Goal: Task Accomplishment & Management: Complete application form

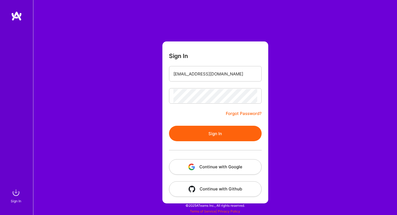
click at [317, 66] on div "Sign In [EMAIL_ADDRESS][DOMAIN_NAME] Forgot Password? Sign In Continue with Goo…" at bounding box center [215, 107] width 364 height 215
click at [318, 25] on div "Sign In [EMAIL_ADDRESS][DOMAIN_NAME] Forgot Password? Sign In Continue with Goo…" at bounding box center [215, 107] width 364 height 215
click at [309, 33] on div "Sign In [EMAIL_ADDRESS][DOMAIN_NAME] Forgot Password? Sign In Continue with Goo…" at bounding box center [215, 107] width 364 height 215
click at [326, 38] on div "Sign In [EMAIL_ADDRESS][DOMAIN_NAME] Forgot Password? Sign In Continue with Goo…" at bounding box center [215, 107] width 364 height 215
click at [214, 134] on button "Sign In" at bounding box center [215, 132] width 93 height 15
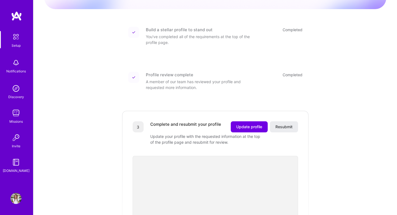
scroll to position [121, 0]
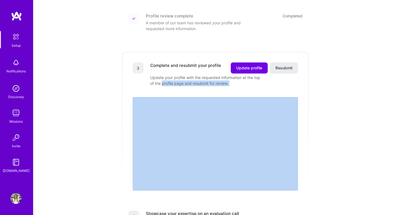
drag, startPoint x: 169, startPoint y: 75, endPoint x: 199, endPoint y: 82, distance: 31.4
click at [199, 82] on div "3 Complete and resubmit your profile Update profile Resubmit Update your profil…" at bounding box center [216, 120] width 188 height 139
click at [199, 86] on div at bounding box center [215, 132] width 165 height 93
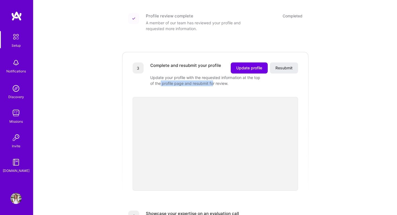
drag, startPoint x: 168, startPoint y: 76, endPoint x: 228, endPoint y: 77, distance: 59.6
click at [226, 76] on div "Update your profile with the requested information at the top of the profile pa…" at bounding box center [205, 80] width 110 height 12
click at [228, 77] on div "Update your profile with the requested information at the top of the profile pa…" at bounding box center [205, 80] width 110 height 12
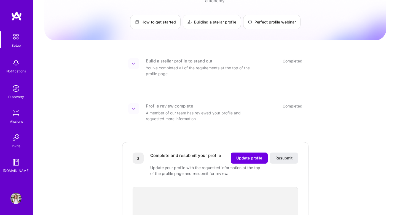
scroll to position [0, 0]
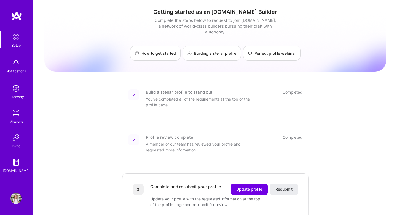
click at [17, 65] on img at bounding box center [15, 62] width 11 height 11
click at [15, 35] on img at bounding box center [16, 37] width 12 height 12
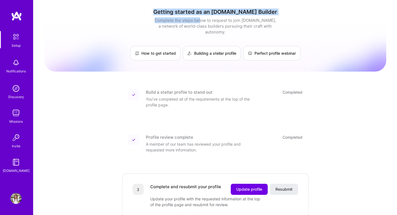
drag, startPoint x: 185, startPoint y: 7, endPoint x: 200, endPoint y: 20, distance: 20.4
click at [200, 20] on div "Complete the steps below to request to join [DOMAIN_NAME], a network of world-c…" at bounding box center [215, 25] width 124 height 17
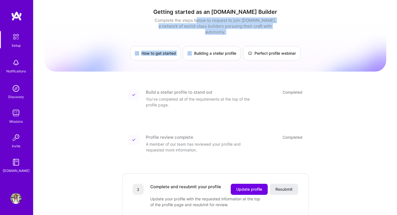
drag, startPoint x: 197, startPoint y: 19, endPoint x: 216, endPoint y: 31, distance: 22.2
click at [215, 31] on div "Getting started as an [DOMAIN_NAME] Builder Complete the steps below to request…" at bounding box center [215, 35] width 342 height 52
click at [216, 31] on div "Getting started as an [DOMAIN_NAME] Builder Complete the steps below to request…" at bounding box center [215, 35] width 342 height 52
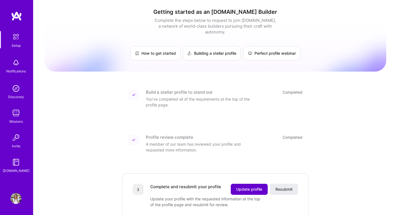
click at [255, 186] on span "Update profile" at bounding box center [249, 189] width 26 height 6
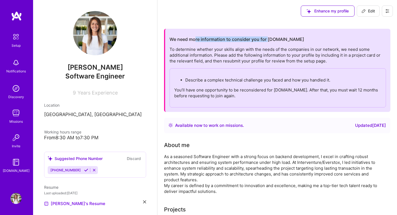
drag, startPoint x: 196, startPoint y: 39, endPoint x: 275, endPoint y: 38, distance: 79.4
click at [275, 38] on h2 "We need more information to consider you for [DOMAIN_NAME]" at bounding box center [237, 39] width 135 height 5
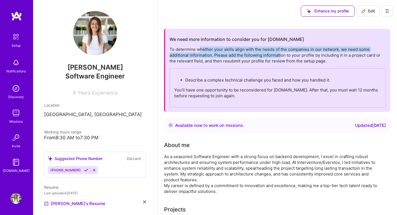
drag, startPoint x: 198, startPoint y: 50, endPoint x: 281, endPoint y: 55, distance: 82.6
click at [281, 55] on div "To determine whether your skills align with the needs of the companies in our n…" at bounding box center [278, 76] width 216 height 61
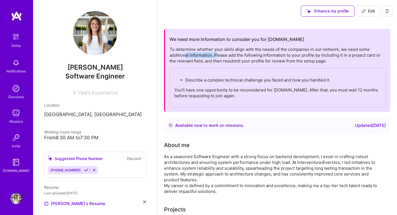
drag, startPoint x: 185, startPoint y: 54, endPoint x: 219, endPoint y: 54, distance: 34.2
click at [219, 54] on div "To determine whether your skills align with the needs of the companies in our n…" at bounding box center [278, 76] width 216 height 61
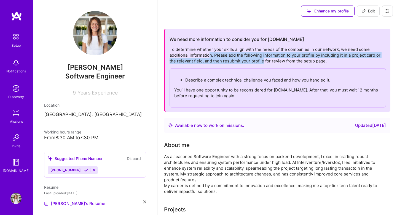
drag, startPoint x: 210, startPoint y: 54, endPoint x: 266, endPoint y: 59, distance: 56.8
click at [266, 59] on div "To determine whether your skills align with the needs of the companies in our n…" at bounding box center [278, 76] width 216 height 61
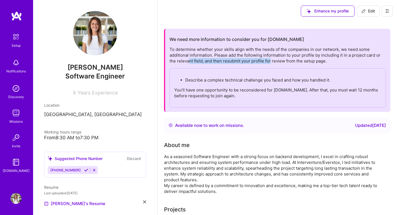
drag, startPoint x: 189, startPoint y: 61, endPoint x: 275, endPoint y: 63, distance: 86.1
click at [274, 63] on div "To determine whether your skills align with the needs of the companies in our n…" at bounding box center [278, 76] width 216 height 61
click at [275, 63] on div "To determine whether your skills align with the needs of the companies in our n…" at bounding box center [278, 76] width 216 height 61
drag, startPoint x: 222, startPoint y: 78, endPoint x: 280, endPoint y: 83, distance: 58.4
click at [280, 82] on p "Describe a complex technical challenge you faced and how you handled it." at bounding box center [283, 80] width 196 height 6
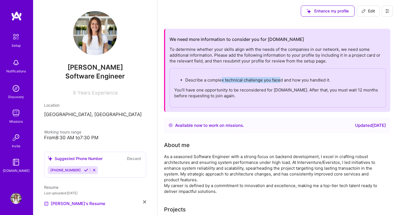
click at [280, 83] on p "Describe a complex technical challenge you faced and how you handled it." at bounding box center [283, 80] width 196 height 6
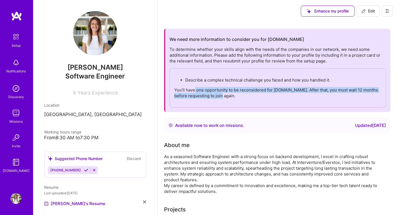
drag, startPoint x: 194, startPoint y: 89, endPoint x: 264, endPoint y: 97, distance: 71.4
click at [264, 97] on p "You’ll have one opportunity to be reconsidered for [DOMAIN_NAME]. After that, y…" at bounding box center [277, 93] width 207 height 12
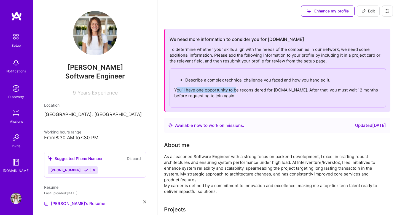
drag, startPoint x: 176, startPoint y: 88, endPoint x: 240, endPoint y: 93, distance: 63.7
click at [240, 93] on p "You’ll have one opportunity to be reconsidered for [DOMAIN_NAME]. After that, y…" at bounding box center [277, 93] width 207 height 12
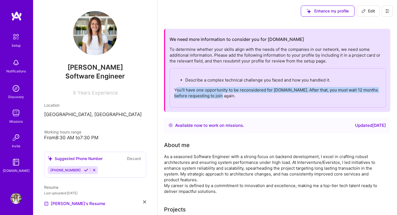
click at [240, 93] on p "You’ll have one opportunity to be reconsidered for [DOMAIN_NAME]. After that, y…" at bounding box center [277, 93] width 207 height 12
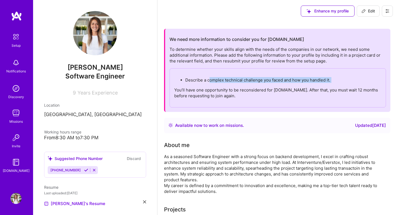
drag, startPoint x: 211, startPoint y: 80, endPoint x: 284, endPoint y: 85, distance: 73.8
click at [284, 85] on div "Describe a complex technical challenge you faced and how you handled it. You’ll…" at bounding box center [278, 87] width 216 height 39
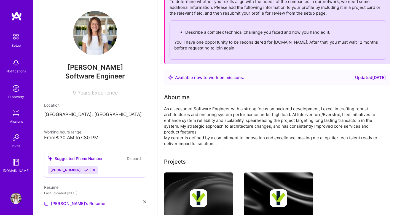
scroll to position [47, 0]
click at [131, 158] on button "Discard" at bounding box center [133, 158] width 17 height 6
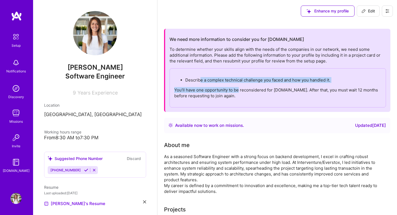
drag, startPoint x: 200, startPoint y: 77, endPoint x: 247, endPoint y: 98, distance: 51.7
click at [247, 98] on div "Describe a complex technical challenge you faced and how you handled it. You’ll…" at bounding box center [278, 87] width 216 height 39
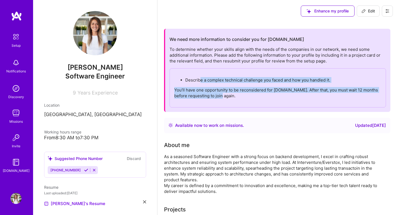
click at [247, 98] on p "You’ll have one opportunity to be reconsidered for [DOMAIN_NAME]. After that, y…" at bounding box center [277, 93] width 207 height 12
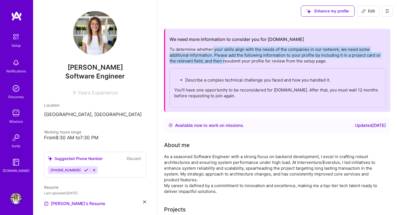
drag, startPoint x: 213, startPoint y: 49, endPoint x: 225, endPoint y: 62, distance: 18.1
click at [225, 62] on div "To determine whether your skills align with the needs of the companies in our n…" at bounding box center [278, 76] width 216 height 61
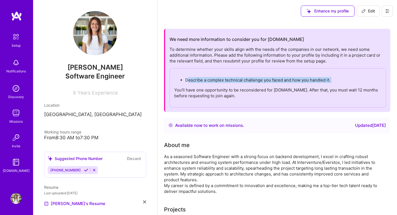
drag, startPoint x: 188, startPoint y: 81, endPoint x: 325, endPoint y: 84, distance: 136.5
click at [325, 84] on div "Describe a complex technical challenge you faced and how you handled it. You’ll…" at bounding box center [278, 87] width 216 height 39
drag, startPoint x: 184, startPoint y: 79, endPoint x: 314, endPoint y: 85, distance: 130.8
click at [314, 85] on div "Describe a complex technical challenge you faced and how you handled it. You’ll…" at bounding box center [278, 87] width 216 height 39
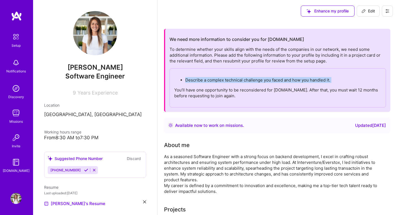
copy p "Describe a complex technical challenge you faced and how you handled it."
click at [233, 81] on p "Describe a complex technical challenge you faced and how you handled it." at bounding box center [283, 80] width 196 height 6
click at [332, 10] on span "Enhance my profile" at bounding box center [328, 11] width 42 height 6
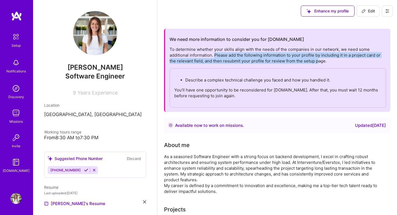
drag, startPoint x: 214, startPoint y: 52, endPoint x: 318, endPoint y: 61, distance: 104.8
click at [318, 61] on div "To determine whether your skills align with the needs of the companies in our n…" at bounding box center [278, 76] width 216 height 61
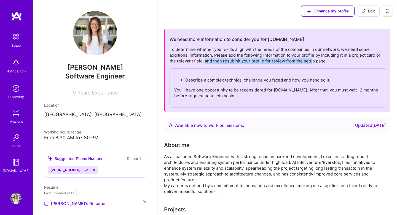
drag, startPoint x: 205, startPoint y: 60, endPoint x: 312, endPoint y: 59, distance: 107.0
click at [312, 59] on div "To determine whether your skills align with the needs of the companies in our n…" at bounding box center [278, 76] width 216 height 61
click at [369, 12] on span "Edit" at bounding box center [369, 11] width 14 height 6
select select "US"
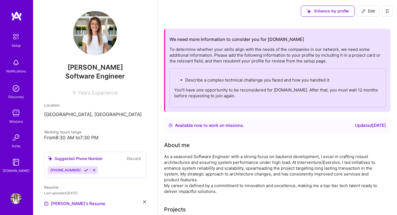
select select "Right Now"
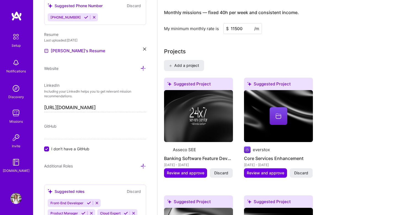
scroll to position [381, 0]
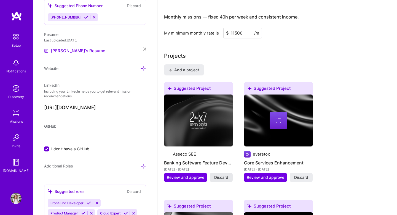
click at [222, 175] on span "Discard" at bounding box center [221, 177] width 14 height 6
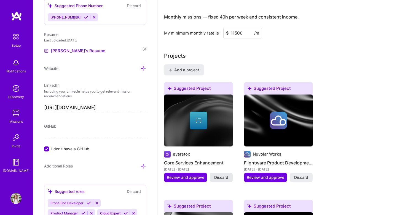
click at [224, 175] on span "Discard" at bounding box center [221, 177] width 14 height 6
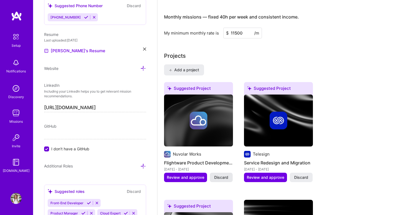
click at [221, 177] on span "Discard" at bounding box center [221, 177] width 14 height 6
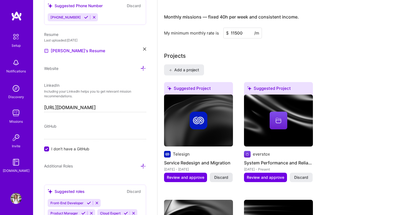
click at [221, 177] on span "Discard" at bounding box center [221, 177] width 14 height 6
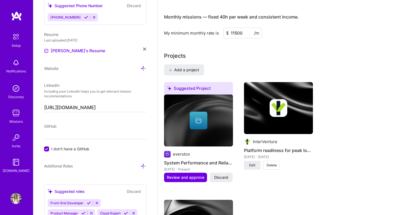
click at [221, 178] on span "Discard" at bounding box center [221, 177] width 14 height 6
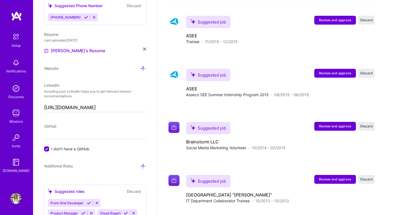
scroll to position [1160, 0]
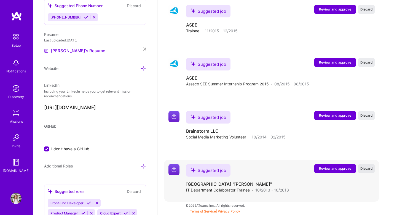
click at [367, 168] on span "Discard" at bounding box center [366, 168] width 12 height 5
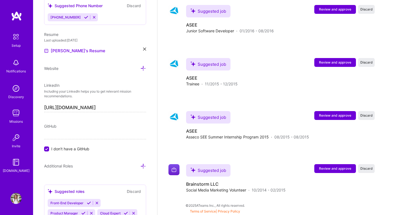
scroll to position [1108, 0]
click at [367, 167] on span "Discard" at bounding box center [366, 168] width 12 height 5
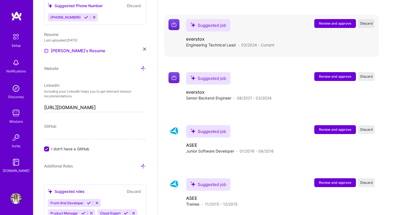
scroll to position [1055, 0]
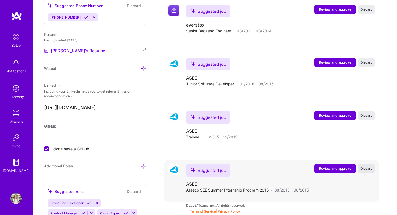
click at [364, 165] on button "Discard" at bounding box center [366, 168] width 17 height 9
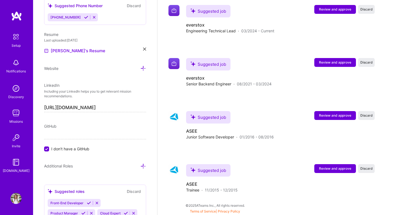
scroll to position [1002, 0]
click at [365, 168] on span "Discard" at bounding box center [366, 168] width 12 height 5
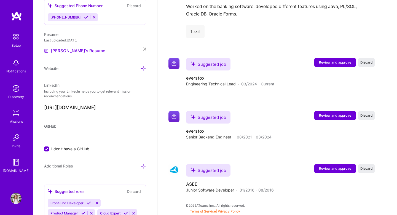
scroll to position [949, 0]
click at [365, 168] on span "Discard" at bounding box center [366, 168] width 12 height 5
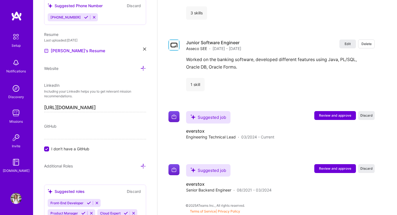
click at [365, 168] on span "Discard" at bounding box center [366, 168] width 12 height 5
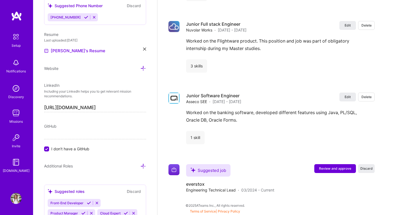
click at [365, 168] on span "Discard" at bounding box center [366, 168] width 12 height 5
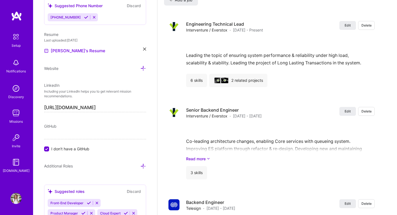
scroll to position [587, 0]
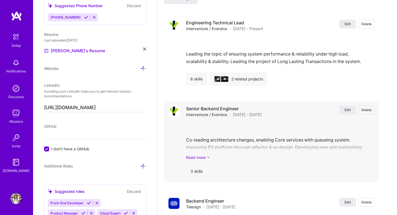
click at [200, 156] on link "Read more" at bounding box center [280, 157] width 189 height 6
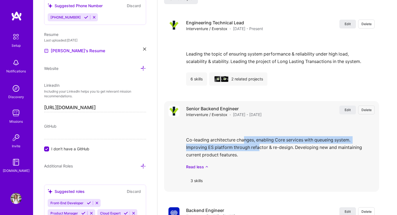
drag, startPoint x: 244, startPoint y: 138, endPoint x: 260, endPoint y: 150, distance: 18.9
click at [260, 149] on div "Co-leading architecture changes, enabling Core services with queueing system. I…" at bounding box center [280, 146] width 189 height 48
click at [260, 150] on div "Co-leading architecture changes, enabling Core services with queueing system. I…" at bounding box center [280, 146] width 189 height 48
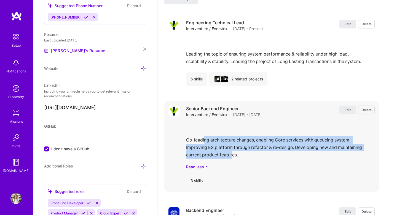
drag, startPoint x: 205, startPoint y: 138, endPoint x: 236, endPoint y: 155, distance: 35.3
click at [236, 154] on div "Co-leading architecture changes, enabling Core services with queueing system. I…" at bounding box center [280, 146] width 189 height 48
click at [236, 155] on div "Co-leading architecture changes, enabling Core services with queueing system. I…" at bounding box center [280, 146] width 189 height 48
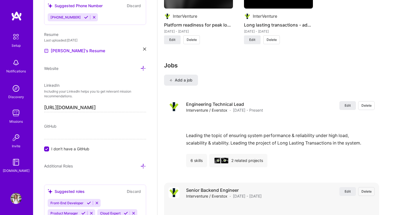
scroll to position [505, 0]
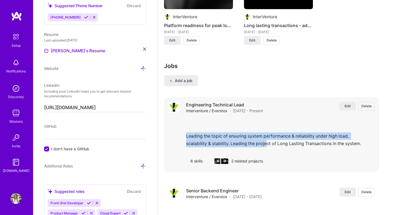
drag, startPoint x: 234, startPoint y: 130, endPoint x: 267, endPoint y: 140, distance: 34.9
click at [267, 140] on div "Leading the topic of ensuring system performance & reliability under high load,…" at bounding box center [280, 134] width 189 height 32
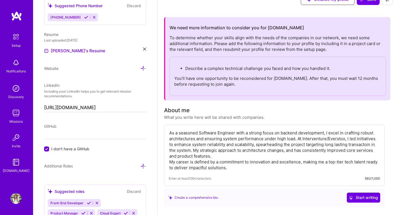
scroll to position [0, 0]
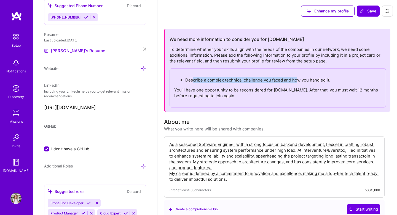
drag, startPoint x: 192, startPoint y: 77, endPoint x: 300, endPoint y: 80, distance: 107.9
click at [299, 80] on p "Describe a complex technical challenge you faced and how you handled it." at bounding box center [283, 80] width 196 height 6
click at [300, 80] on p "Describe a complex technical challenge you faced and how you handled it." at bounding box center [283, 80] width 196 height 6
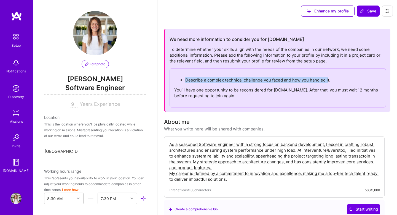
drag, startPoint x: 185, startPoint y: 80, endPoint x: 328, endPoint y: 77, distance: 143.2
click at [328, 78] on p "Describe a complex technical challenge you faced and how you handled it." at bounding box center [283, 80] width 196 height 6
click at [328, 77] on p "Describe a complex technical challenge you faced and how you handled it." at bounding box center [283, 80] width 196 height 6
drag, startPoint x: 220, startPoint y: 143, endPoint x: 223, endPoint y: 163, distance: 20.0
click at [223, 163] on textarea "As a seasoned Software Engineer with a strong focus on backend development, I e…" at bounding box center [274, 162] width 211 height 42
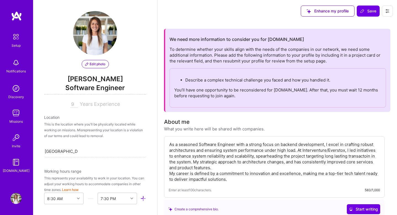
click at [223, 163] on textarea "As a seasoned Software Engineer with a strong focus on backend development, I e…" at bounding box center [274, 162] width 211 height 42
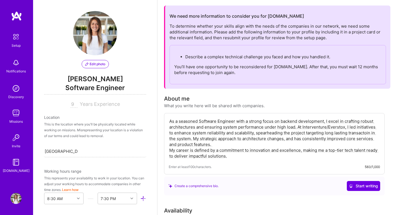
scroll to position [22, 0]
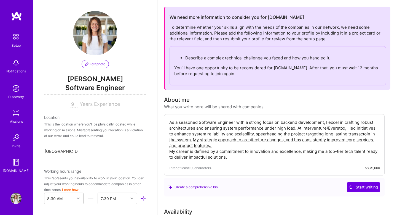
click at [230, 154] on textarea "As a seasoned Software Engineer with a strong focus on backend development, I e…" at bounding box center [274, 140] width 211 height 42
click at [231, 157] on textarea "As a seasoned Software Engineer with a strong focus on backend development, I e…" at bounding box center [274, 140] width 211 height 42
click at [212, 140] on textarea "As a seasoned Software Engineer with a strong focus on backend development, I e…" at bounding box center [274, 140] width 211 height 42
click at [214, 147] on textarea "As a seasoned Software Engineer with a strong focus on backend development, I e…" at bounding box center [274, 140] width 211 height 42
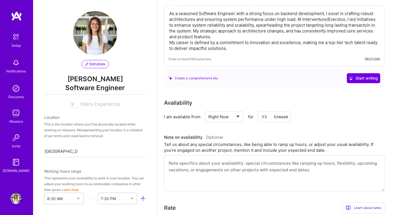
scroll to position [130, 0]
drag, startPoint x: 165, startPoint y: 115, endPoint x: 198, endPoint y: 116, distance: 33.7
click at [198, 116] on div "I am available from" at bounding box center [182, 117] width 36 height 6
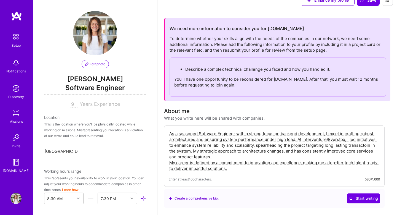
scroll to position [10, 0]
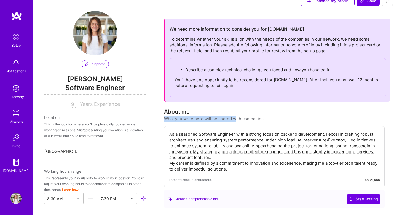
drag, startPoint x: 165, startPoint y: 118, endPoint x: 235, endPoint y: 118, distance: 69.8
click at [235, 118] on div "What you write here will be shared with companies." at bounding box center [214, 119] width 101 height 6
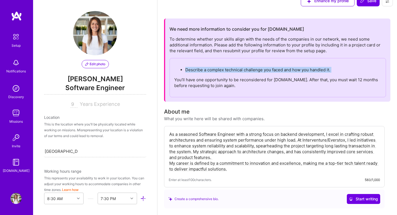
drag, startPoint x: 184, startPoint y: 70, endPoint x: 329, endPoint y: 73, distance: 144.5
click at [329, 73] on div "Describe a complex technical challenge you faced and how you handled it. You’ll…" at bounding box center [278, 77] width 216 height 39
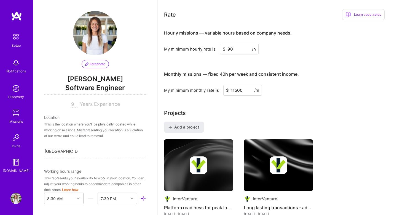
scroll to position [324, 0]
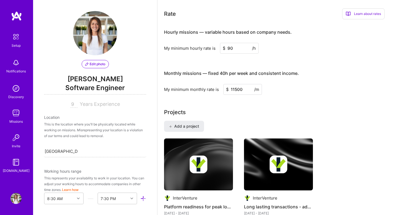
drag, startPoint x: 230, startPoint y: 90, endPoint x: 237, endPoint y: 90, distance: 6.9
click at [237, 90] on input "11500" at bounding box center [242, 89] width 39 height 11
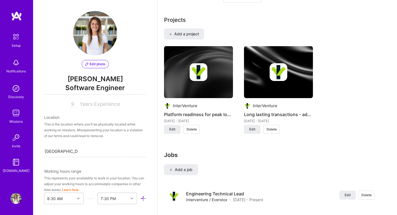
scroll to position [405, 0]
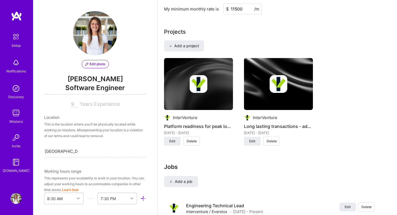
click at [276, 93] on img at bounding box center [278, 84] width 69 height 52
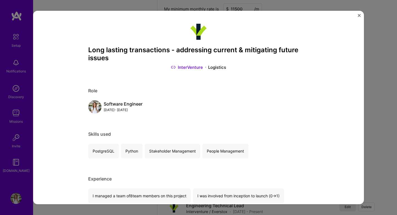
click at [359, 14] on div "Long lasting transactions - addressing current & mitigating future issues Inter…" at bounding box center [198, 107] width 331 height 193
click at [359, 14] on img "Close" at bounding box center [359, 15] width 3 height 3
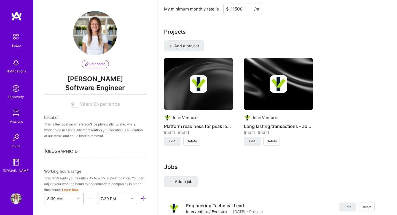
click at [193, 77] on img at bounding box center [199, 84] width 18 height 18
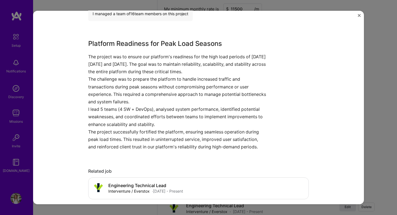
scroll to position [173, 0]
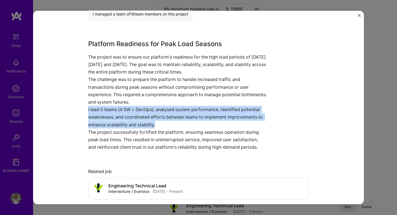
drag, startPoint x: 85, startPoint y: 107, endPoint x: 161, endPoint y: 134, distance: 80.2
click at [161, 133] on div "Platform readiness for peak load seasons InterVenture Logistics Role Software E…" at bounding box center [198, 107] width 331 height 193
click at [161, 134] on p "The project successfully fortified the platform, ensuring seamless operation du…" at bounding box center [177, 139] width 179 height 23
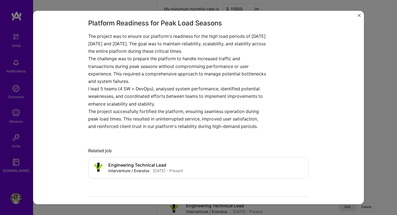
scroll to position [189, 0]
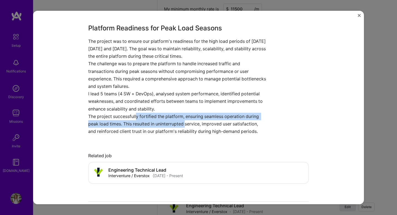
drag, startPoint x: 137, startPoint y: 116, endPoint x: 194, endPoint y: 134, distance: 59.5
click at [194, 133] on p "The project successfully fortified the platform, ensuring seamless operation du…" at bounding box center [177, 124] width 179 height 23
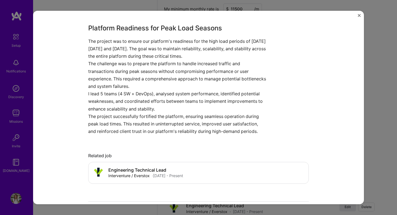
click at [194, 134] on p "The project successfully fortified the platform, ensuring seamless operation du…" at bounding box center [177, 124] width 179 height 23
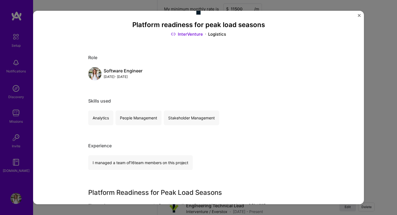
scroll to position [0, 0]
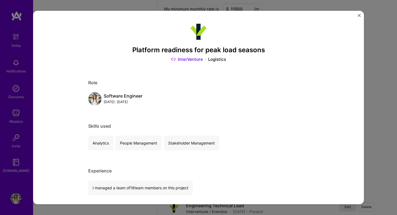
click at [359, 14] on img "Close" at bounding box center [359, 15] width 3 height 3
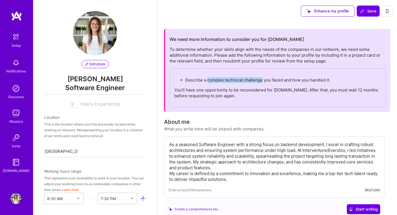
drag, startPoint x: 208, startPoint y: 79, endPoint x: 263, endPoint y: 80, distance: 55.2
click at [263, 80] on p "Describe a complex technical challenge you faced and how you handled it." at bounding box center [283, 80] width 196 height 6
copy p "complex technical challenge"
click at [234, 80] on p "Describe a complex technical challenge you faced and how you handled it." at bounding box center [283, 80] width 196 height 6
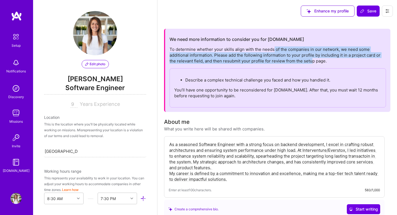
drag, startPoint x: 273, startPoint y: 50, endPoint x: 312, endPoint y: 63, distance: 40.8
click at [311, 63] on div "To determine whether your skills align with the needs of the companies in our n…" at bounding box center [278, 76] width 216 height 61
click at [312, 63] on div "To determine whether your skills align with the needs of the companies in our n…" at bounding box center [278, 76] width 216 height 61
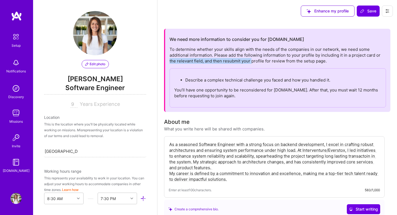
drag, startPoint x: 166, startPoint y: 59, endPoint x: 255, endPoint y: 62, distance: 89.7
click at [255, 62] on div "We need more information to consider you for [DOMAIN_NAME] To determine whether…" at bounding box center [277, 70] width 226 height 83
click at [255, 62] on div "To determine whether your skills align with the needs of the companies in our n…" at bounding box center [278, 76] width 216 height 61
drag, startPoint x: 203, startPoint y: 60, endPoint x: 307, endPoint y: 61, distance: 104.2
click at [306, 61] on div "To determine whether your skills align with the needs of the companies in our n…" at bounding box center [278, 76] width 216 height 61
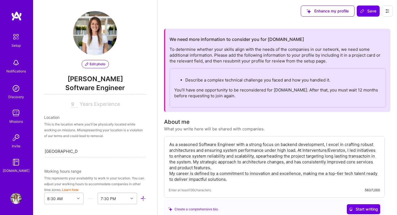
click at [307, 61] on div "To determine whether your skills align with the needs of the companies in our n…" at bounding box center [278, 76] width 216 height 61
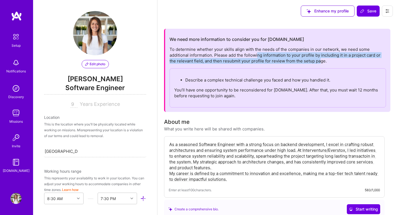
drag, startPoint x: 258, startPoint y: 58, endPoint x: 321, endPoint y: 58, distance: 63.2
click at [320, 58] on div "To determine whether your skills align with the needs of the companies in our n…" at bounding box center [278, 76] width 216 height 61
click at [321, 58] on div "To determine whether your skills align with the needs of the companies in our n…" at bounding box center [278, 76] width 216 height 61
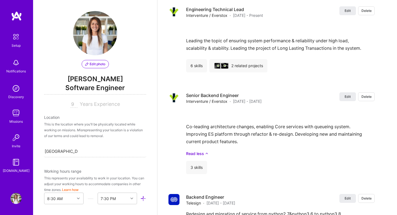
scroll to position [600, 0]
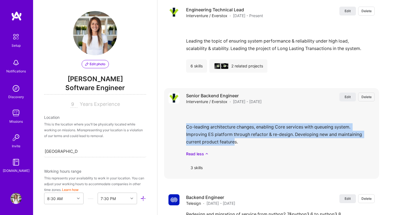
drag, startPoint x: 186, startPoint y: 125, endPoint x: 235, endPoint y: 140, distance: 52.0
click at [235, 139] on div "Edit Delete Senior Backend Engineer Interventure / Everstox · [DATE] - [DATE] E…" at bounding box center [271, 133] width 215 height 90
click at [235, 140] on div "Co-leading architecture changes, enabling Core services with queueing system. I…" at bounding box center [280, 133] width 189 height 48
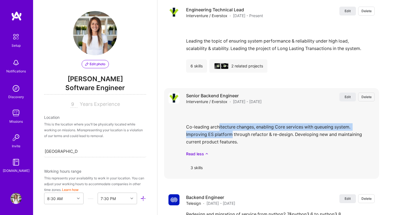
drag, startPoint x: 220, startPoint y: 128, endPoint x: 232, endPoint y: 138, distance: 15.9
click at [232, 138] on div "Co-leading architecture changes, enabling Core services with queueing system. I…" at bounding box center [280, 133] width 189 height 48
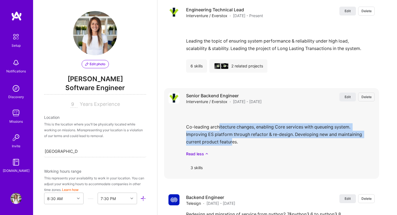
click at [232, 138] on div "Co-leading architecture changes, enabling Core services with queueing system. I…" at bounding box center [280, 133] width 189 height 48
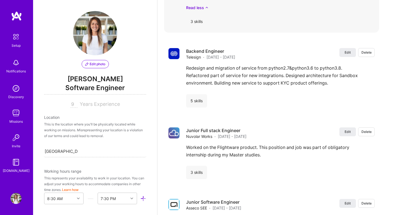
scroll to position [740, 0]
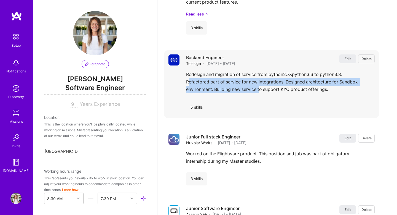
drag, startPoint x: 189, startPoint y: 84, endPoint x: 264, endPoint y: 95, distance: 75.6
click at [264, 95] on div "Redesign and migration of service from python2.7&python3.6 to python3.8. Refact…" at bounding box center [280, 83] width 189 height 25
drag, startPoint x: 247, startPoint y: 73, endPoint x: 276, endPoint y: 88, distance: 32.8
click at [276, 88] on div "Redesign and migration of service from python2.7&python3.6 to python3.8. Refact…" at bounding box center [280, 83] width 189 height 25
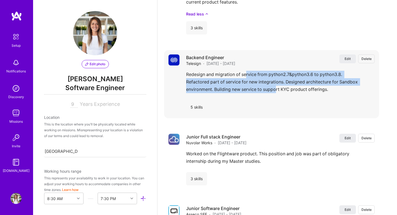
click at [276, 88] on div "Redesign and migration of service from python2.7&python3.6 to python3.8. Refact…" at bounding box center [280, 83] width 189 height 25
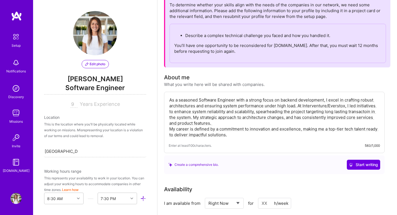
scroll to position [44, 0]
drag, startPoint x: 197, startPoint y: 100, endPoint x: 248, endPoint y: 123, distance: 56.2
click at [248, 123] on textarea "As a seasoned Software Engineer with a strong focus on backend development, I e…" at bounding box center [274, 118] width 211 height 42
drag, startPoint x: 294, startPoint y: 103, endPoint x: 297, endPoint y: 116, distance: 13.4
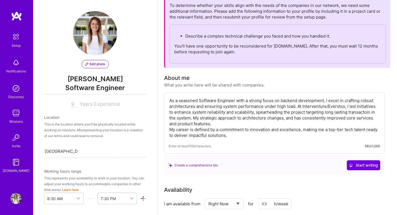
click at [297, 115] on textarea "As a seasoned Software Engineer with a strong focus on backend development, I e…" at bounding box center [274, 118] width 211 height 42
click at [297, 116] on textarea "As a seasoned Software Engineer with a strong focus on backend development, I e…" at bounding box center [274, 118] width 211 height 42
drag, startPoint x: 193, startPoint y: 113, endPoint x: 248, endPoint y: 121, distance: 55.0
click at [247, 121] on textarea "As a seasoned Software Engineer with a strong focus on backend development, I e…" at bounding box center [274, 118] width 211 height 42
click at [248, 121] on textarea "As a seasoned Software Engineer with a strong focus on backend development, I e…" at bounding box center [274, 118] width 211 height 42
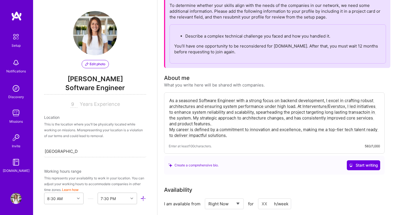
drag, startPoint x: 169, startPoint y: 122, endPoint x: 216, endPoint y: 124, distance: 47.2
click at [215, 124] on textarea "As a seasoned Software Engineer with a strong focus on backend development, I e…" at bounding box center [274, 118] width 211 height 42
click at [216, 124] on textarea "As a seasoned Software Engineer with a strong focus on backend development, I e…" at bounding box center [274, 118] width 211 height 42
drag, startPoint x: 184, startPoint y: 127, endPoint x: 235, endPoint y: 133, distance: 52.0
click at [235, 133] on textarea "As a seasoned Software Engineer with a strong focus on backend development, I e…" at bounding box center [274, 118] width 211 height 42
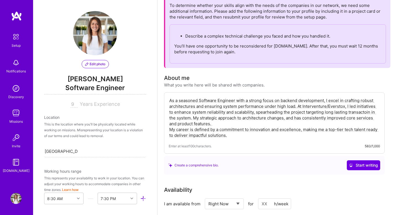
click at [235, 133] on textarea "As a seasoned Software Engineer with a strong focus on backend development, I e…" at bounding box center [274, 118] width 211 height 42
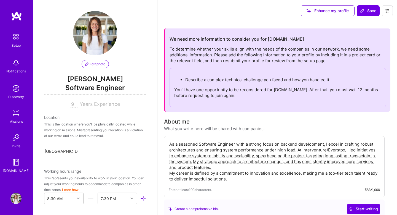
scroll to position [0, 0]
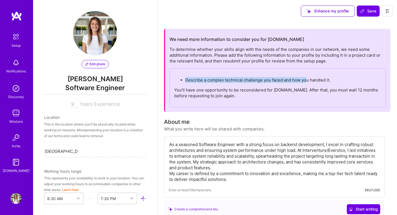
drag, startPoint x: 185, startPoint y: 79, endPoint x: 307, endPoint y: 77, distance: 121.9
click at [307, 77] on p "Describe a complex technical challenge you faced and how you handled it." at bounding box center [283, 80] width 196 height 6
drag, startPoint x: 332, startPoint y: 79, endPoint x: 185, endPoint y: 79, distance: 146.4
click at [185, 79] on p "Describe a complex technical challenge you faced and how you handled it." at bounding box center [283, 80] width 196 height 6
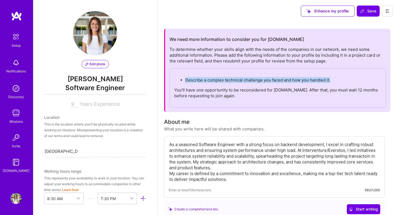
click at [185, 79] on p "Describe a complex technical challenge you faced and how you handled it." at bounding box center [283, 80] width 196 height 6
click at [274, 80] on p "Describe a complex technical challenge you faced and how you handled it." at bounding box center [283, 80] width 196 height 6
click at [319, 81] on p "Describe a complex technical challenge you faced and how you handled it." at bounding box center [283, 80] width 196 height 6
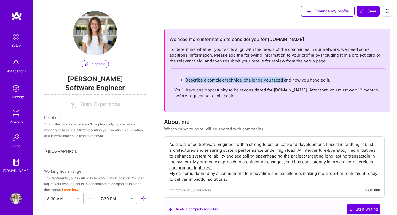
drag, startPoint x: 223, startPoint y: 76, endPoint x: 289, endPoint y: 80, distance: 66.0
click at [288, 80] on div "Describe a complex technical challenge you faced and how you handled it. You’ll…" at bounding box center [278, 87] width 216 height 39
click at [289, 80] on p "Describe a complex technical challenge you faced and how you handled it." at bounding box center [283, 80] width 196 height 6
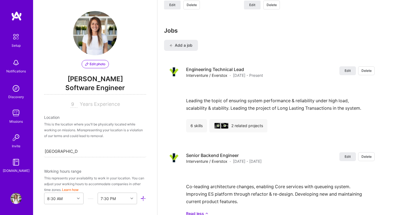
scroll to position [540, 0]
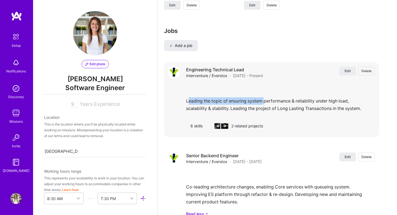
drag, startPoint x: 189, startPoint y: 98, endPoint x: 266, endPoint y: 103, distance: 76.8
click at [266, 103] on div "Leading the topic of ensuring system performance & reliability under high load,…" at bounding box center [280, 99] width 189 height 32
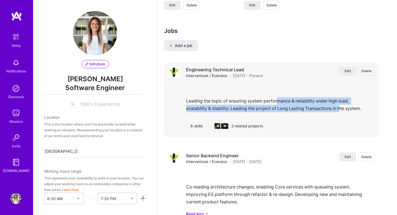
drag, startPoint x: 278, startPoint y: 99, endPoint x: 341, endPoint y: 108, distance: 63.2
click at [341, 108] on div "Leading the topic of ensuring system performance & reliability under high load,…" at bounding box center [280, 99] width 189 height 32
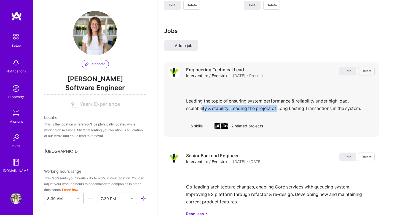
drag, startPoint x: 202, startPoint y: 106, endPoint x: 291, endPoint y: 106, distance: 89.1
click at [291, 106] on div "Leading the topic of ensuring system performance & reliability under high load,…" at bounding box center [280, 99] width 189 height 32
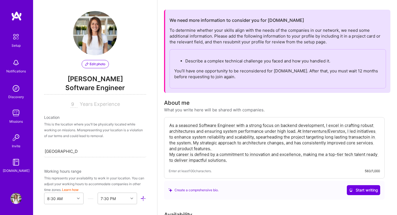
scroll to position [0, 0]
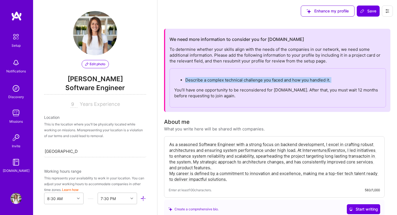
drag, startPoint x: 185, startPoint y: 80, endPoint x: 302, endPoint y: 86, distance: 116.8
click at [301, 86] on div "Describe a complex technical challenge you faced and how you handled it. You’ll…" at bounding box center [278, 87] width 216 height 39
click at [302, 86] on div "Describe a complex technical challenge you faced and how you handled it. You’ll…" at bounding box center [278, 87] width 216 height 39
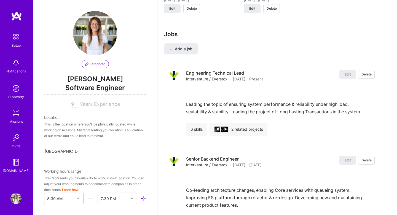
scroll to position [536, 0]
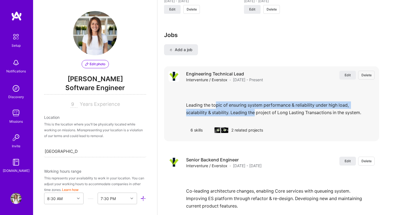
drag, startPoint x: 216, startPoint y: 105, endPoint x: 256, endPoint y: 114, distance: 40.9
click at [256, 114] on div "Leading the topic of ensuring system performance & reliability under high load,…" at bounding box center [280, 103] width 189 height 32
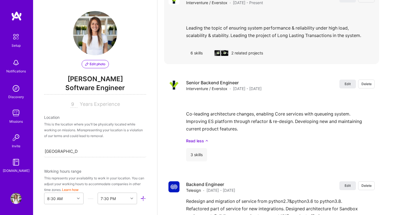
scroll to position [613, 0]
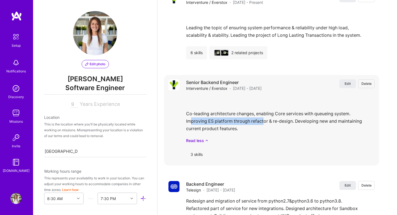
drag, startPoint x: 191, startPoint y: 117, endPoint x: 271, endPoint y: 123, distance: 79.9
click at [271, 123] on div "Co-leading architecture changes, enabling Core services with queueing system. I…" at bounding box center [280, 119] width 189 height 48
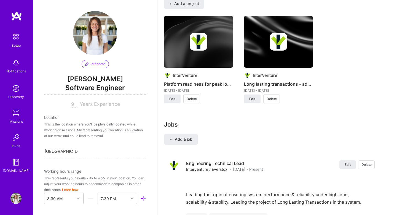
scroll to position [446, 0]
click at [280, 45] on img at bounding box center [279, 42] width 18 height 18
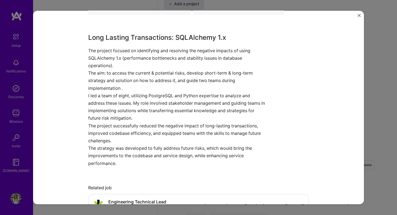
scroll to position [182, 0]
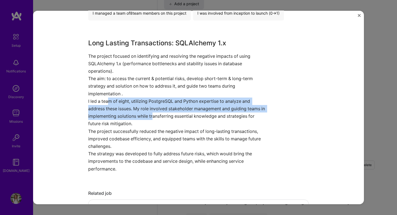
drag, startPoint x: 110, startPoint y: 101, endPoint x: 160, endPoint y: 116, distance: 52.5
click at [160, 115] on p "I led a team of eight, utilizing PostgreSQL and Python expertise to analyze and…" at bounding box center [177, 112] width 179 height 30
click at [160, 116] on p "I led a team of eight, utilizing PostgreSQL and Python expertise to analyze and…" at bounding box center [177, 112] width 179 height 30
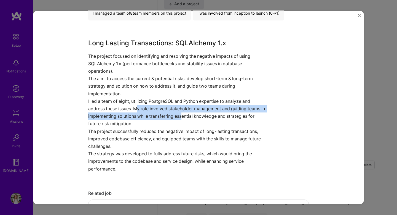
drag, startPoint x: 138, startPoint y: 107, endPoint x: 188, endPoint y: 117, distance: 50.7
click at [188, 117] on p "I led a team of eight, utilizing PostgreSQL and Python expertise to analyze and…" at bounding box center [177, 112] width 179 height 30
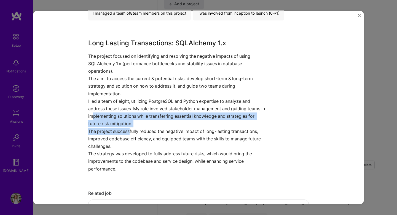
drag, startPoint x: 98, startPoint y: 114, endPoint x: 133, endPoint y: 135, distance: 41.3
click at [133, 134] on div "Long Lasting Transactions: SQLAlchemy 1.x The project focused on identifying an…" at bounding box center [177, 105] width 179 height 134
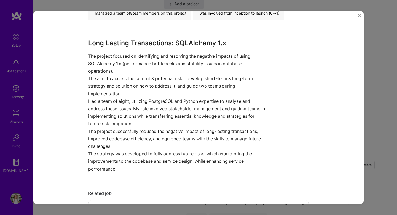
click at [133, 135] on p "The project successfully reduced the negative impact of long-lasting transactio…" at bounding box center [177, 138] width 179 height 23
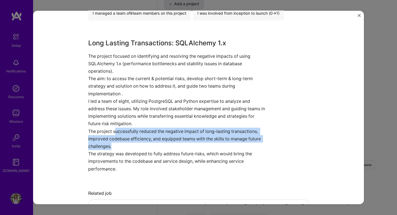
drag, startPoint x: 116, startPoint y: 130, endPoint x: 191, endPoint y: 150, distance: 77.4
click at [191, 149] on p "The project successfully reduced the negative impact of long-lasting transactio…" at bounding box center [177, 138] width 179 height 23
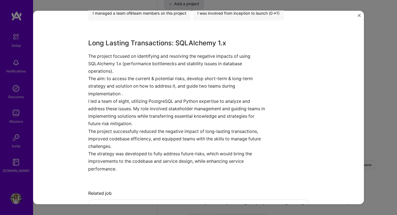
click at [191, 150] on p "The strategy was developed to fully address future risks, which would bring the…" at bounding box center [177, 161] width 179 height 23
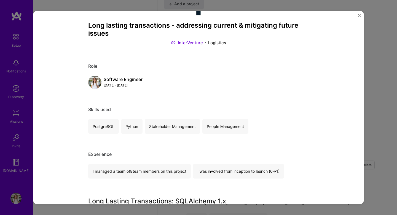
scroll to position [0, 0]
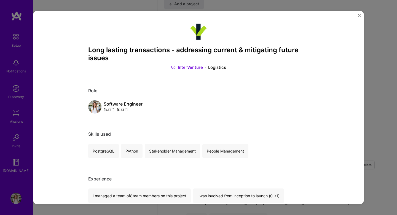
click at [359, 16] on img "Close" at bounding box center [359, 15] width 3 height 3
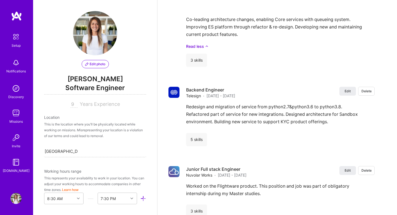
scroll to position [688, 0]
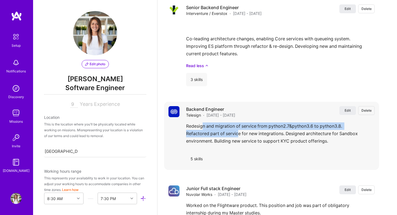
drag, startPoint x: 203, startPoint y: 123, endPoint x: 238, endPoint y: 133, distance: 36.2
click at [237, 133] on div "Redesign and migration of service from python2.7&python3.6 to python3.8. Refact…" at bounding box center [280, 134] width 189 height 25
click at [238, 133] on div "Redesign and migration of service from python2.7&python3.6 to python3.8. Refact…" at bounding box center [280, 134] width 189 height 25
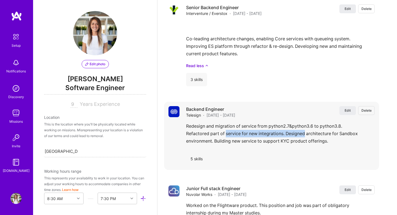
drag, startPoint x: 238, startPoint y: 133, endPoint x: 310, endPoint y: 134, distance: 72.5
click at [309, 134] on div "Redesign and migration of service from python2.7&python3.6 to python3.8. Refact…" at bounding box center [280, 134] width 189 height 25
click at [310, 134] on div "Redesign and migration of service from python2.7&python3.6 to python3.8. Refact…" at bounding box center [280, 134] width 189 height 25
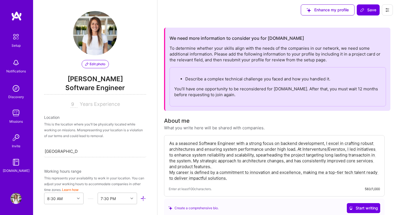
scroll to position [0, 0]
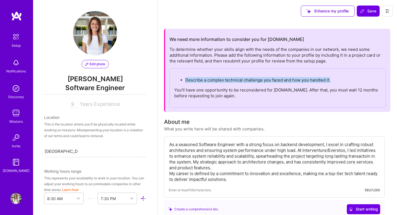
drag, startPoint x: 186, startPoint y: 79, endPoint x: 338, endPoint y: 81, distance: 151.7
click at [338, 81] on p "Describe a complex technical challenge you faced and how you handled it." at bounding box center [283, 80] width 196 height 6
drag, startPoint x: 332, startPoint y: 80, endPoint x: 185, endPoint y: 81, distance: 147.0
click at [185, 81] on p "Describe a complex technical challenge you faced and how you handled it." at bounding box center [283, 80] width 196 height 6
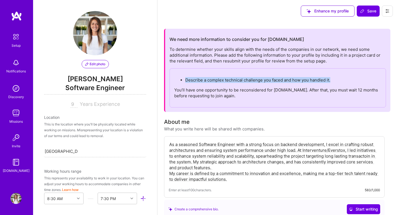
click at [185, 81] on p "Describe a complex technical challenge you faced and how you handled it." at bounding box center [283, 80] width 196 height 6
drag, startPoint x: 185, startPoint y: 80, endPoint x: 331, endPoint y: 81, distance: 146.2
click at [331, 81] on ul "Describe a complex technical challenge you faced and how you handled it." at bounding box center [277, 80] width 207 height 6
click at [331, 81] on p "Describe a complex technical challenge you faced and how you handled it." at bounding box center [283, 80] width 196 height 6
drag, startPoint x: 331, startPoint y: 80, endPoint x: 185, endPoint y: 79, distance: 145.6
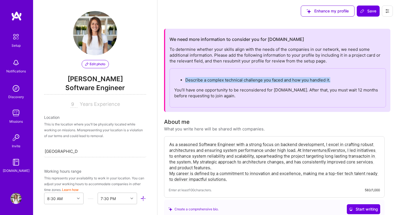
click at [185, 79] on p "Describe a complex technical challenge you faced and how you handled it." at bounding box center [283, 80] width 196 height 6
drag, startPoint x: 185, startPoint y: 79, endPoint x: 332, endPoint y: 79, distance: 147.0
click at [332, 79] on p "Describe a complex technical challenge you faced and how you handled it." at bounding box center [283, 80] width 196 height 6
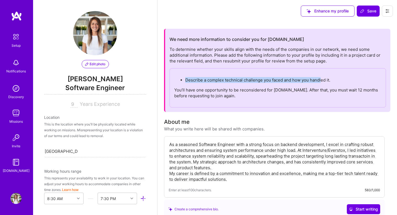
drag, startPoint x: 186, startPoint y: 79, endPoint x: 322, endPoint y: 80, distance: 136.0
click at [322, 81] on p "Describe a complex technical challenge you faced and how you handled it." at bounding box center [283, 80] width 196 height 6
click at [282, 98] on p "You’ll have one opportunity to be reconsidered for [DOMAIN_NAME]. After that, y…" at bounding box center [277, 93] width 207 height 12
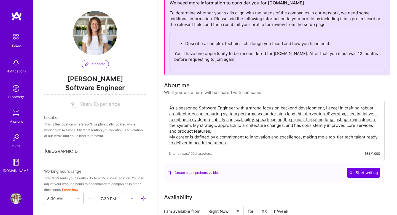
scroll to position [36, 0]
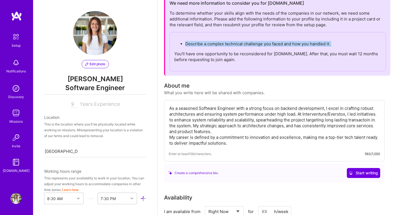
drag, startPoint x: 185, startPoint y: 43, endPoint x: 355, endPoint y: 49, distance: 170.0
click at [355, 49] on div "Describe a complex technical challenge you faced and how you handled it. You’ll…" at bounding box center [278, 51] width 216 height 39
click at [331, 44] on p "Describe a complex technical challenge you faced and how you handled it." at bounding box center [283, 44] width 196 height 6
drag, startPoint x: 331, startPoint y: 44, endPoint x: 185, endPoint y: 44, distance: 145.9
click at [185, 44] on p "Describe a complex technical challenge you faced and how you handled it." at bounding box center [283, 44] width 196 height 6
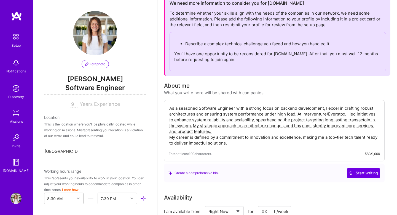
click at [256, 39] on div "Describe a complex technical challenge you faced and how you handled it. You’ll…" at bounding box center [278, 51] width 216 height 39
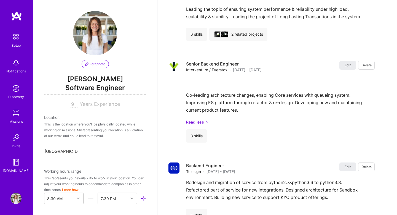
scroll to position [632, 0]
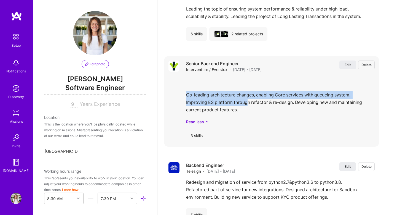
drag, startPoint x: 217, startPoint y: 91, endPoint x: 250, endPoint y: 103, distance: 35.2
click at [249, 103] on div "Co-leading architecture changes, enabling Core services with queueing system. I…" at bounding box center [280, 101] width 189 height 48
click at [250, 103] on div "Co-leading architecture changes, enabling Core services with queueing system. I…" at bounding box center [280, 101] width 189 height 48
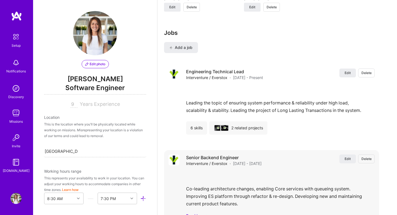
scroll to position [536, 0]
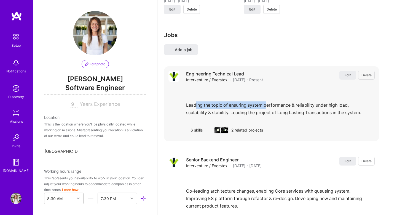
drag, startPoint x: 197, startPoint y: 103, endPoint x: 268, endPoint y: 109, distance: 71.1
click at [268, 109] on div "Leading the topic of ensuring system performance & reliability under high load,…" at bounding box center [280, 103] width 189 height 32
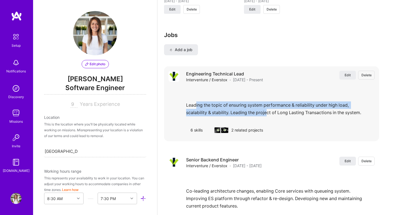
click at [268, 109] on div "Leading the topic of ensuring system performance & reliability under high load,…" at bounding box center [280, 103] width 189 height 32
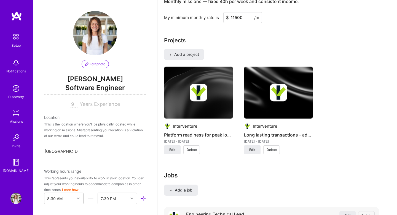
scroll to position [394, 0]
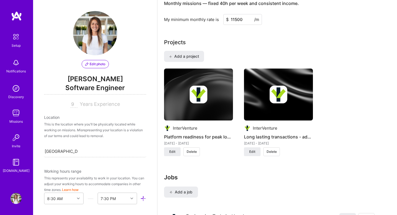
click at [221, 47] on div "Projects Add a project InterVenture Platform readiness for peak load seasons [D…" at bounding box center [277, 100] width 226 height 124
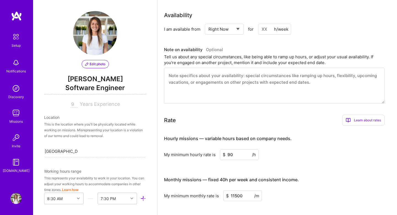
scroll to position [218, 0]
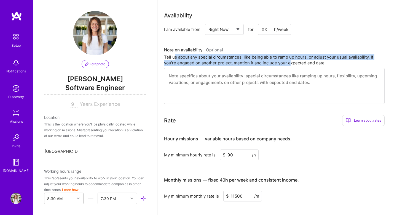
drag, startPoint x: 173, startPoint y: 56, endPoint x: 289, endPoint y: 61, distance: 116.2
click at [289, 61] on div "Tell us about any special circumstances, like being able to ramp up hours, or a…" at bounding box center [274, 60] width 221 height 12
click at [290, 61] on div "Tell us about any special circumstances, like being able to ramp up hours, or a…" at bounding box center [274, 60] width 221 height 12
drag, startPoint x: 325, startPoint y: 63, endPoint x: 218, endPoint y: 58, distance: 106.6
click at [218, 58] on div "Tell us about any special circumstances, like being able to ramp up hours, or a…" at bounding box center [274, 60] width 221 height 12
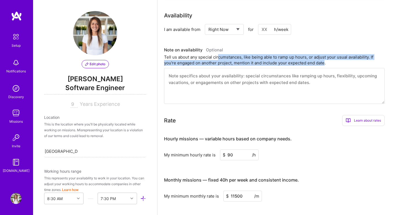
click at [218, 58] on div "Tell us about any special circumstances, like being able to ramp up hours, or a…" at bounding box center [274, 60] width 221 height 12
drag, startPoint x: 175, startPoint y: 57, endPoint x: 240, endPoint y: 63, distance: 65.1
click at [240, 63] on div "Tell us about any special circumstances, like being able to ramp up hours, or a…" at bounding box center [274, 60] width 221 height 12
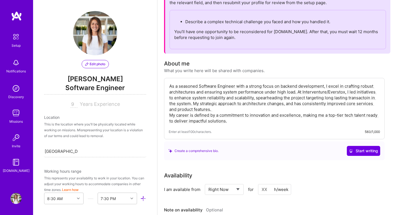
scroll to position [0, 0]
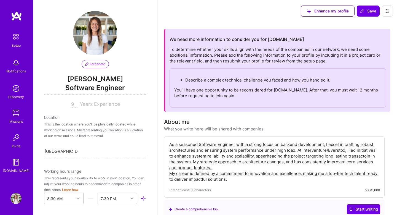
click at [316, 81] on p "Describe a complex technical challenge you faced and how you handled it." at bounding box center [283, 80] width 196 height 6
click at [296, 79] on p "Describe a complex technical challenge you faced and how you handled it." at bounding box center [283, 80] width 196 height 6
click at [231, 80] on p "Describe a complex technical challenge you faced and how you handled it." at bounding box center [283, 80] width 196 height 6
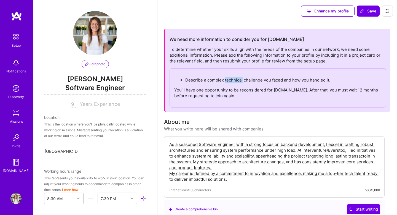
click at [231, 80] on p "Describe a complex technical challenge you faced and how you handled it." at bounding box center [283, 80] width 196 height 6
click at [255, 80] on p "Describe a complex technical challenge you faced and how you handled it." at bounding box center [283, 80] width 196 height 6
click at [189, 79] on p "Describe a complex technical challenge you faced and how you handled it." at bounding box center [283, 80] width 196 height 6
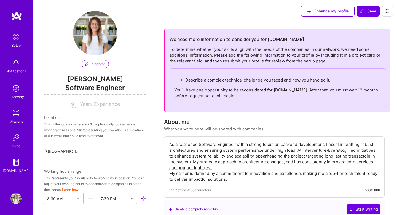
click at [216, 80] on p "Describe a complex technical challenge you faced and how you handled it." at bounding box center [283, 80] width 196 height 6
click at [238, 80] on p "Describe a complex technical challenge you faced and how you handled it." at bounding box center [283, 80] width 196 height 6
click at [258, 81] on p "Describe a complex technical challenge you faced and how you handled it." at bounding box center [283, 80] width 196 height 6
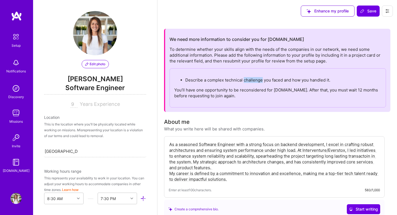
click at [258, 81] on p "Describe a complex technical challenge you faced and how you handled it." at bounding box center [283, 80] width 196 height 6
click at [319, 80] on p "Describe a complex technical challenge you faced and how you handled it." at bounding box center [283, 80] width 196 height 6
click at [292, 79] on p "Describe a complex technical challenge you faced and how you handled it." at bounding box center [283, 80] width 196 height 6
click at [319, 80] on p "Describe a complex technical challenge you faced and how you handled it." at bounding box center [283, 80] width 196 height 6
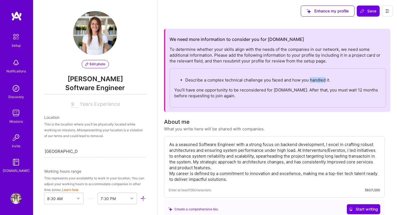
click at [319, 80] on p "Describe a complex technical challenge you faced and how you handled it." at bounding box center [283, 80] width 196 height 6
click at [194, 81] on p "Describe a complex technical challenge you faced and how you handled it." at bounding box center [283, 80] width 196 height 6
click at [218, 80] on p "Describe a complex technical challenge you faced and how you handled it." at bounding box center [283, 80] width 196 height 6
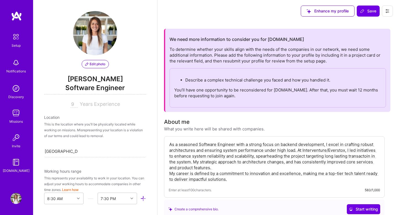
click at [238, 80] on p "Describe a complex technical challenge you faced and how you handled it." at bounding box center [283, 80] width 196 height 6
click at [253, 80] on p "Describe a complex technical challenge you faced and how you handled it." at bounding box center [283, 80] width 196 height 6
click at [328, 79] on p "Describe a complex technical challenge you faced and how you handled it." at bounding box center [283, 80] width 196 height 6
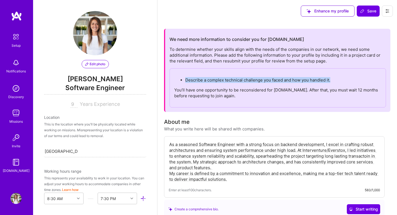
drag, startPoint x: 330, startPoint y: 79, endPoint x: 186, endPoint y: 79, distance: 144.2
click at [186, 79] on p "Describe a complex technical challenge you faced and how you handled it." at bounding box center [283, 80] width 196 height 6
click at [248, 78] on p "Describe a complex technical challenge you faced and how you handled it." at bounding box center [283, 80] width 196 height 6
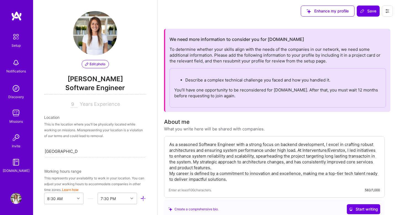
click at [236, 81] on p "Describe a complex technical challenge you faced and how you handled it." at bounding box center [283, 80] width 196 height 6
click at [258, 79] on p "Describe a complex technical challenge you faced and how you handled it." at bounding box center [283, 80] width 196 height 6
drag, startPoint x: 185, startPoint y: 79, endPoint x: 309, endPoint y: 79, distance: 124.1
click at [309, 79] on p "Describe a complex technical challenge you faced and how you handled it." at bounding box center [283, 80] width 196 height 6
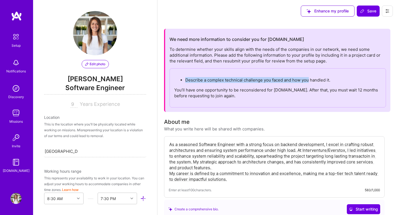
click at [309, 79] on p "Describe a complex technical challenge you faced and how you handled it." at bounding box center [283, 80] width 196 height 6
drag, startPoint x: 329, startPoint y: 80, endPoint x: 209, endPoint y: 80, distance: 120.0
click at [209, 80] on p "Describe a complex technical challenge you faced and how you handled it." at bounding box center [283, 80] width 196 height 6
drag, startPoint x: 186, startPoint y: 79, endPoint x: 260, endPoint y: 81, distance: 74.8
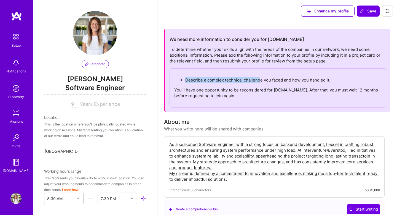
click at [260, 81] on p "Describe a complex technical challenge you faced and how you handled it." at bounding box center [283, 80] width 196 height 6
click at [261, 81] on p "Describe a complex technical challenge you faced and how you handled it." at bounding box center [283, 80] width 196 height 6
